Goal: Find specific page/section: Find specific page/section

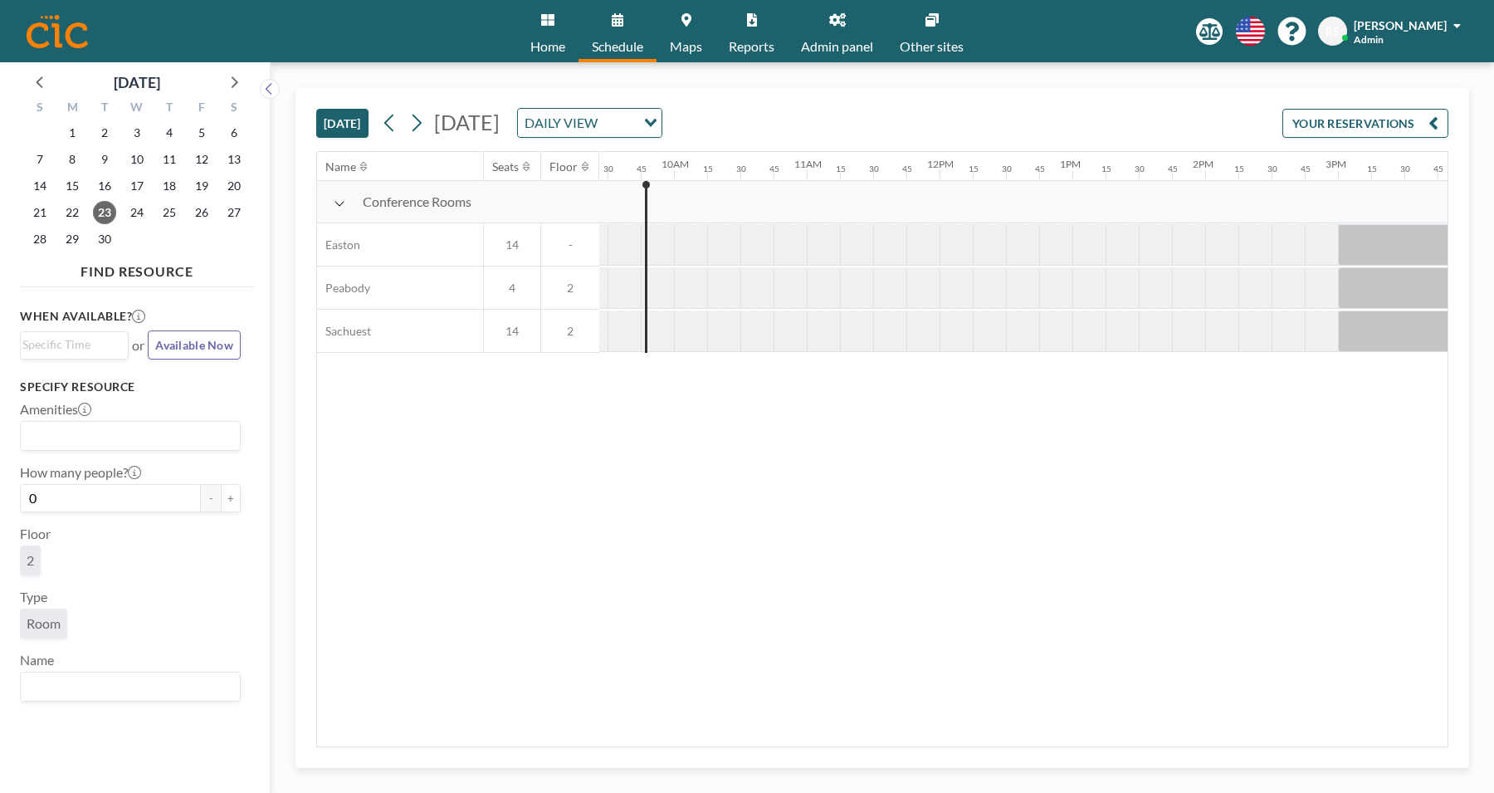
scroll to position [0, 1262]
click at [690, 31] on link "Maps" at bounding box center [686, 31] width 59 height 62
